Goal: Task Accomplishment & Management: Use online tool/utility

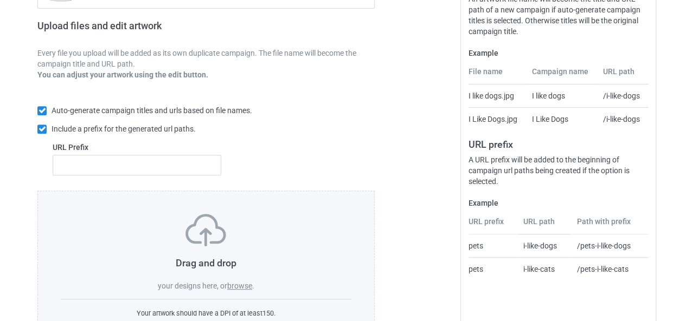
scroll to position [205, 0]
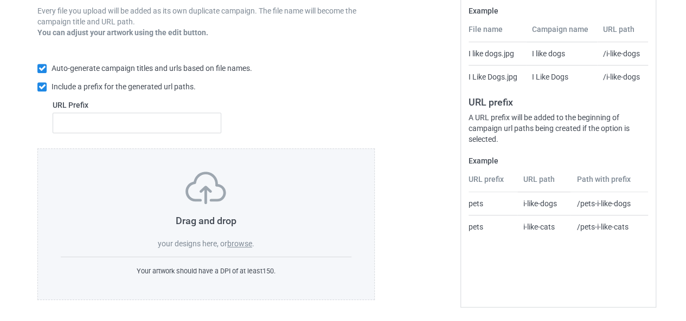
click at [247, 247] on label "browse" at bounding box center [239, 244] width 25 height 9
click at [0, 0] on input "browse" at bounding box center [0, 0] width 0 height 0
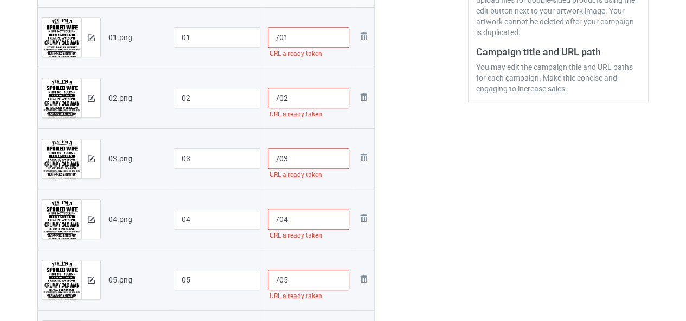
scroll to position [217, 0]
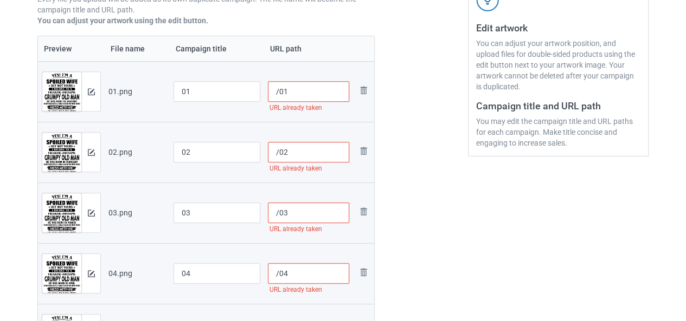
drag, startPoint x: 280, startPoint y: 93, endPoint x: 270, endPoint y: 95, distance: 10.0
click at [270, 95] on input "/01" at bounding box center [309, 91] width 82 height 21
paste input "spoiledwife"
type input "/spoiledwife01"
drag, startPoint x: 279, startPoint y: 154, endPoint x: 265, endPoint y: 159, distance: 14.7
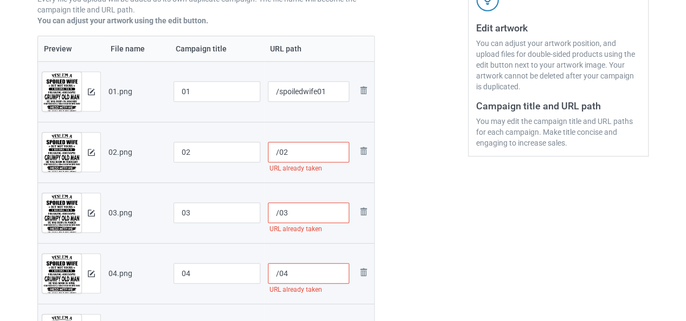
click at [265, 159] on td "/02 URL already taken" at bounding box center [308, 152] width 89 height 61
paste input "spoiledwife"
type input "/spoiledwife02"
drag, startPoint x: 279, startPoint y: 210, endPoint x: 262, endPoint y: 214, distance: 17.1
click at [262, 214] on tr "Preview and edit artwork 03.png 03 /03 URL already taken Remove file" at bounding box center [206, 213] width 336 height 61
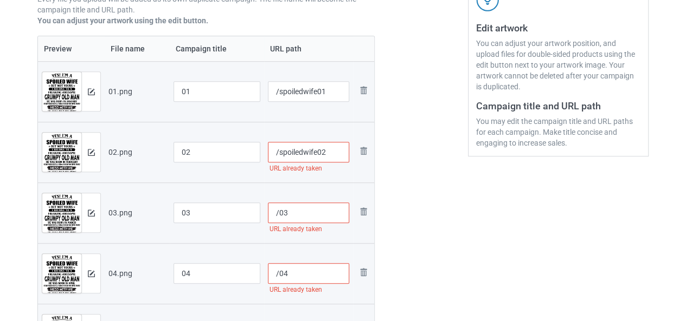
paste input "spoiledwife"
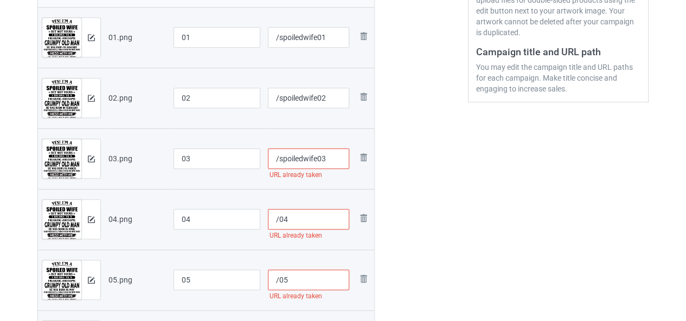
type input "/spoiledwife03"
drag, startPoint x: 279, startPoint y: 215, endPoint x: 269, endPoint y: 217, distance: 10.1
click at [269, 217] on input "/04" at bounding box center [309, 219] width 82 height 21
paste input "spoiledwife"
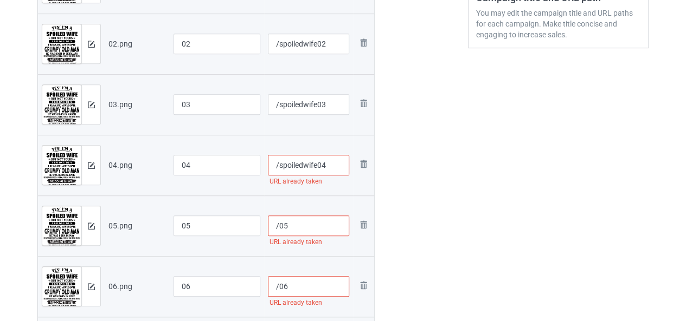
type input "/spoiledwife04"
drag, startPoint x: 278, startPoint y: 220, endPoint x: 267, endPoint y: 222, distance: 11.1
click at [268, 222] on input "/05" at bounding box center [309, 226] width 82 height 21
paste input "spoiledwife"
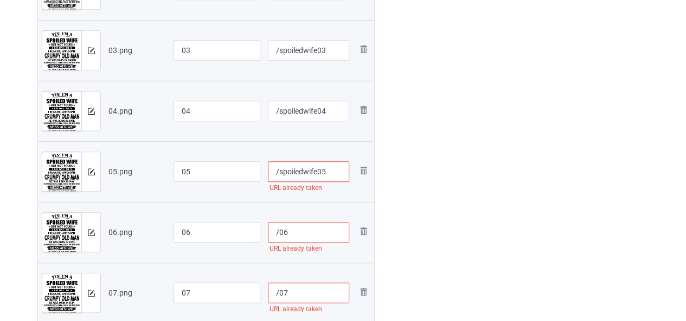
type input "/spoiledwife05"
drag, startPoint x: 279, startPoint y: 227, endPoint x: 266, endPoint y: 230, distance: 13.9
click at [266, 230] on td "/06 URL already taken" at bounding box center [308, 232] width 89 height 61
paste input "spoiledwife"
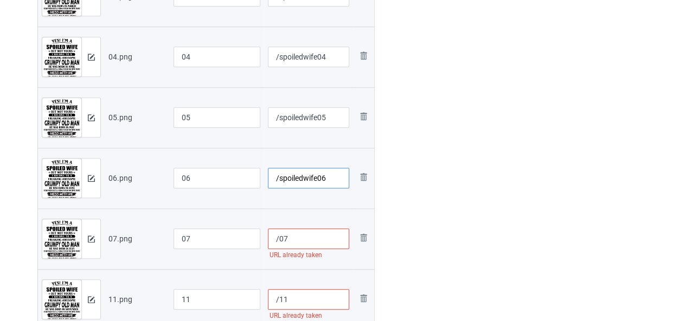
type input "/spoiledwife06"
drag, startPoint x: 279, startPoint y: 233, endPoint x: 268, endPoint y: 236, distance: 11.8
click at [268, 236] on input "/07" at bounding box center [309, 239] width 82 height 21
paste input "spoiledwife"
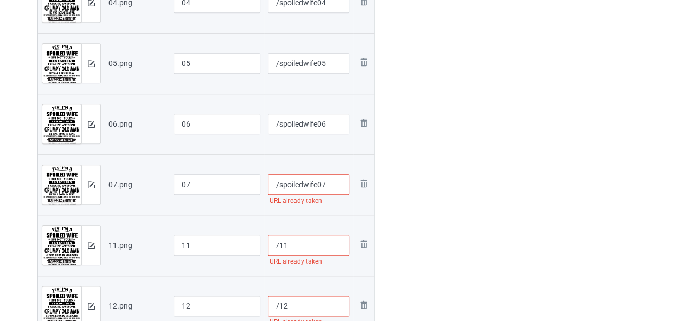
type input "/spoiledwife07"
drag, startPoint x: 278, startPoint y: 240, endPoint x: 269, endPoint y: 243, distance: 9.6
click at [269, 243] on input "/11" at bounding box center [309, 245] width 82 height 21
paste input "spoiledwife"
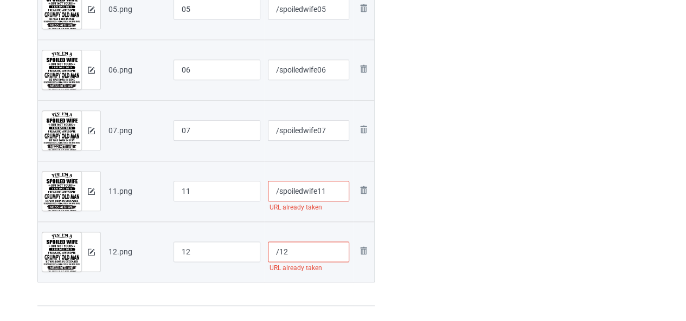
type input "/spoiledwife11"
drag, startPoint x: 279, startPoint y: 247, endPoint x: 267, endPoint y: 249, distance: 12.2
click at [268, 249] on input "/12" at bounding box center [309, 252] width 82 height 21
paste input "spoiledwife"
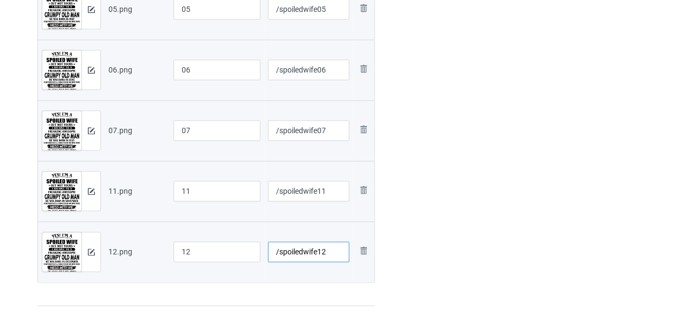
type input "/spoiledwife12"
click at [231, 251] on input "12" at bounding box center [216, 252] width 87 height 21
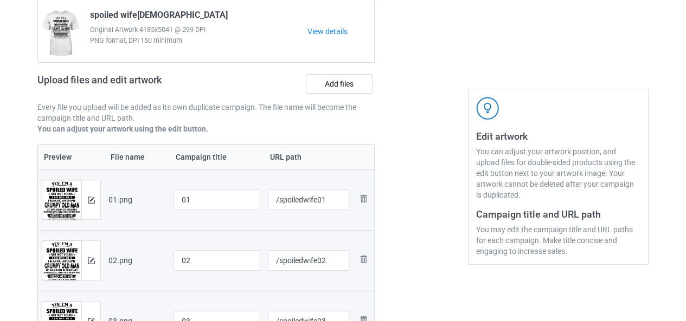
scroll to position [54, 0]
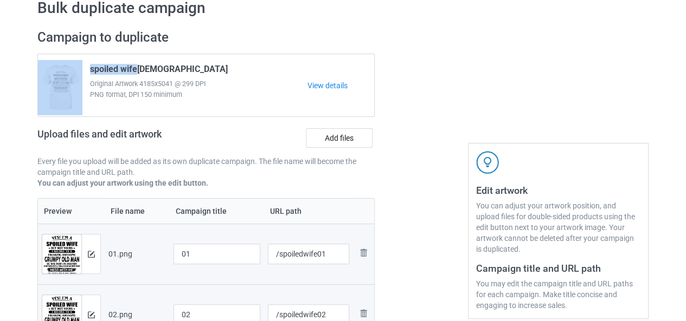
drag, startPoint x: 134, startPoint y: 73, endPoint x: 77, endPoint y: 76, distance: 57.6
click at [77, 76] on div "spoiled wife[DEMOGRAPHIC_DATA] Original Artwork 4185x5041 @ 299 DPI PNG format,…" at bounding box center [206, 85] width 336 height 62
copy div "spoiled wife"
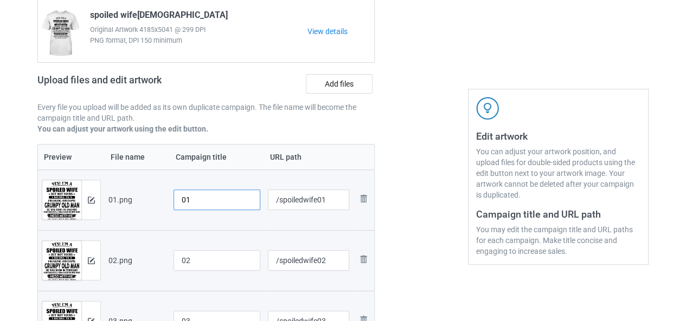
click at [182, 201] on input "01" at bounding box center [216, 200] width 87 height 21
paste input "spoiled wife"
type input "spoiled wife[DEMOGRAPHIC_DATA]"
click at [179, 252] on input "02" at bounding box center [216, 260] width 87 height 21
paste input "spoiled wife"
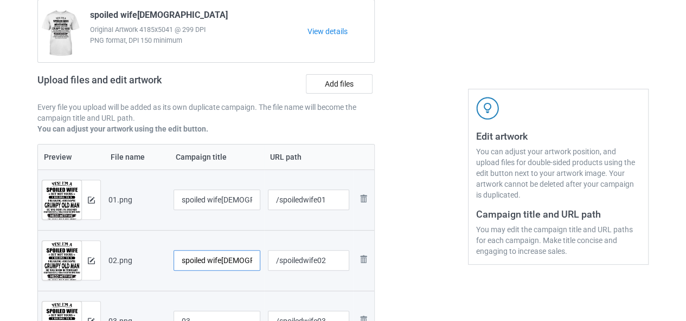
scroll to position [163, 0]
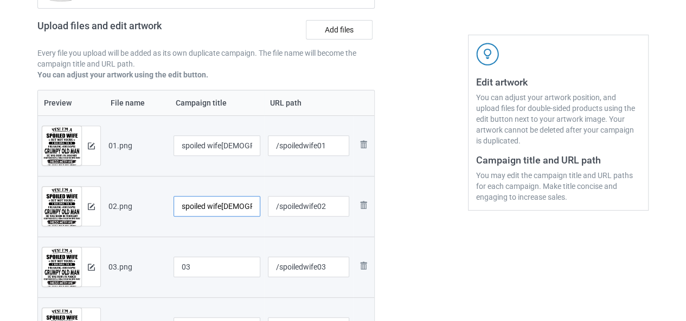
type input "spoiled wife[DEMOGRAPHIC_DATA]"
click at [181, 266] on input "03" at bounding box center [216, 267] width 87 height 21
paste input "spoiled wife"
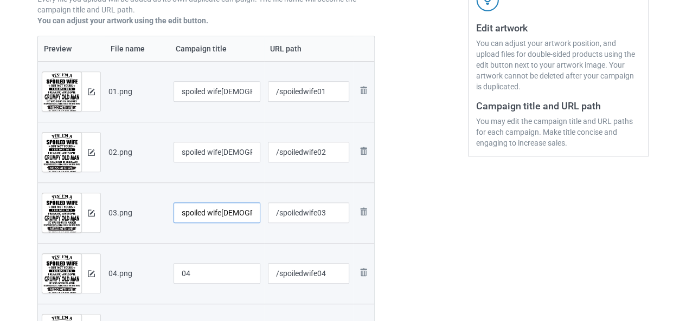
type input "spoiled wife[DEMOGRAPHIC_DATA]"
click at [181, 266] on input "04" at bounding box center [216, 273] width 87 height 21
paste input "spoiled wife"
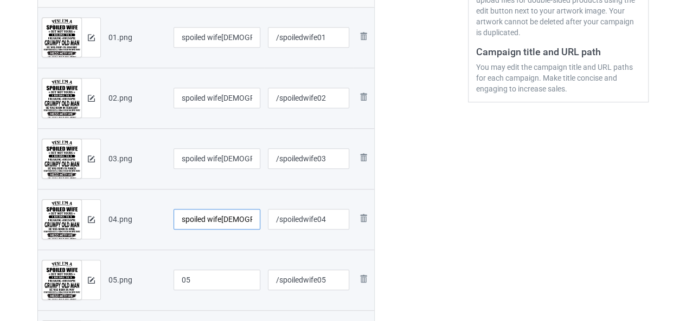
type input "spoiled wife[DEMOGRAPHIC_DATA]"
click at [180, 280] on input "05" at bounding box center [216, 280] width 87 height 21
paste input "spoiled wife"
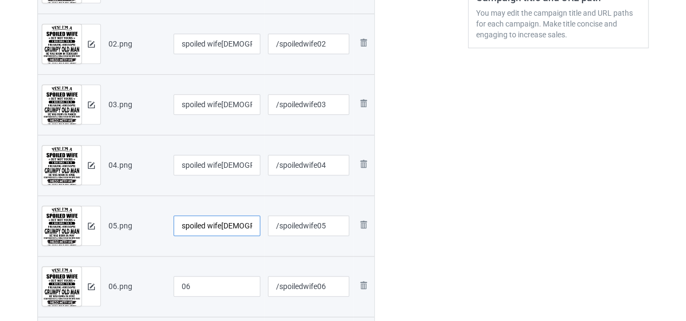
type input "spoiled wife[DEMOGRAPHIC_DATA]"
click at [180, 280] on input "06" at bounding box center [216, 286] width 87 height 21
paste input "spoiled wife"
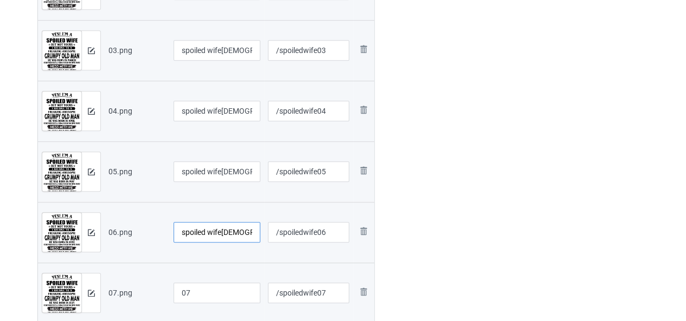
type input "spoiled wife[DEMOGRAPHIC_DATA]"
click at [180, 288] on input "07" at bounding box center [216, 293] width 87 height 21
paste input "spoiled wife"
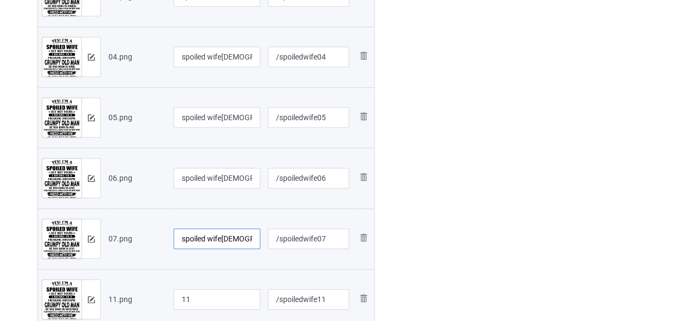
type input "spoiled wife[DEMOGRAPHIC_DATA]"
click at [180, 288] on td "11" at bounding box center [217, 299] width 94 height 61
click at [182, 302] on input "11" at bounding box center [216, 299] width 87 height 21
paste input "spoiled wife"
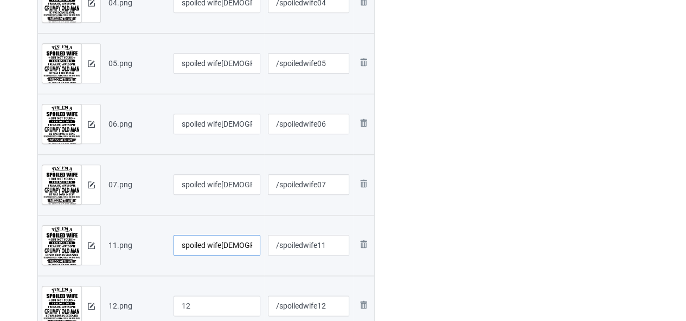
type input "spoiled wife[DEMOGRAPHIC_DATA]"
click at [182, 302] on input "12" at bounding box center [216, 306] width 87 height 21
paste input "spoiled wife"
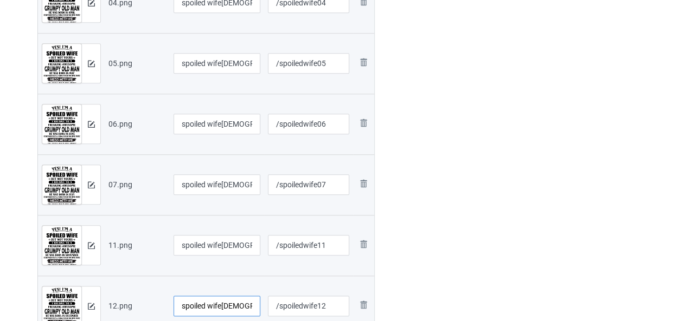
type input "spoiled wife[DEMOGRAPHIC_DATA]"
click at [243, 276] on td "spoiled wife[DEMOGRAPHIC_DATA]" at bounding box center [217, 306] width 94 height 61
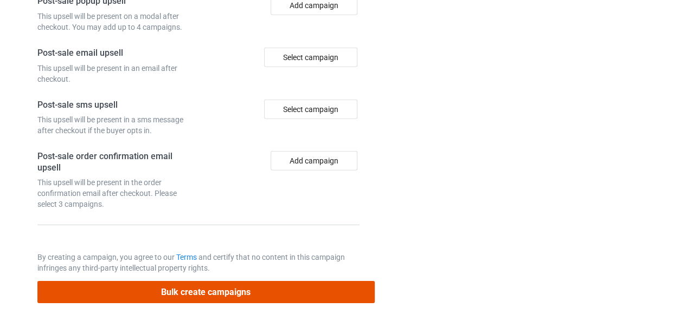
click at [229, 297] on button "Bulk create campaigns" at bounding box center [205, 292] width 337 height 22
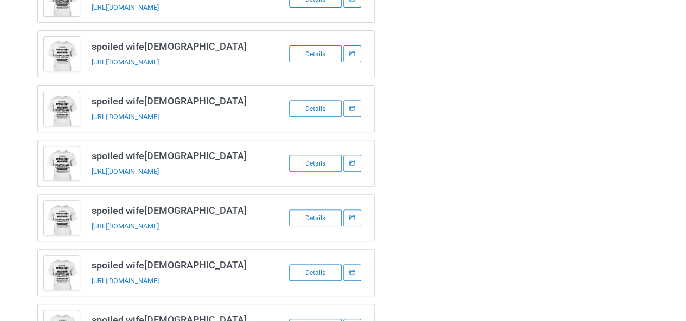
scroll to position [267, 0]
